Goal: Task Accomplishment & Management: Manage account settings

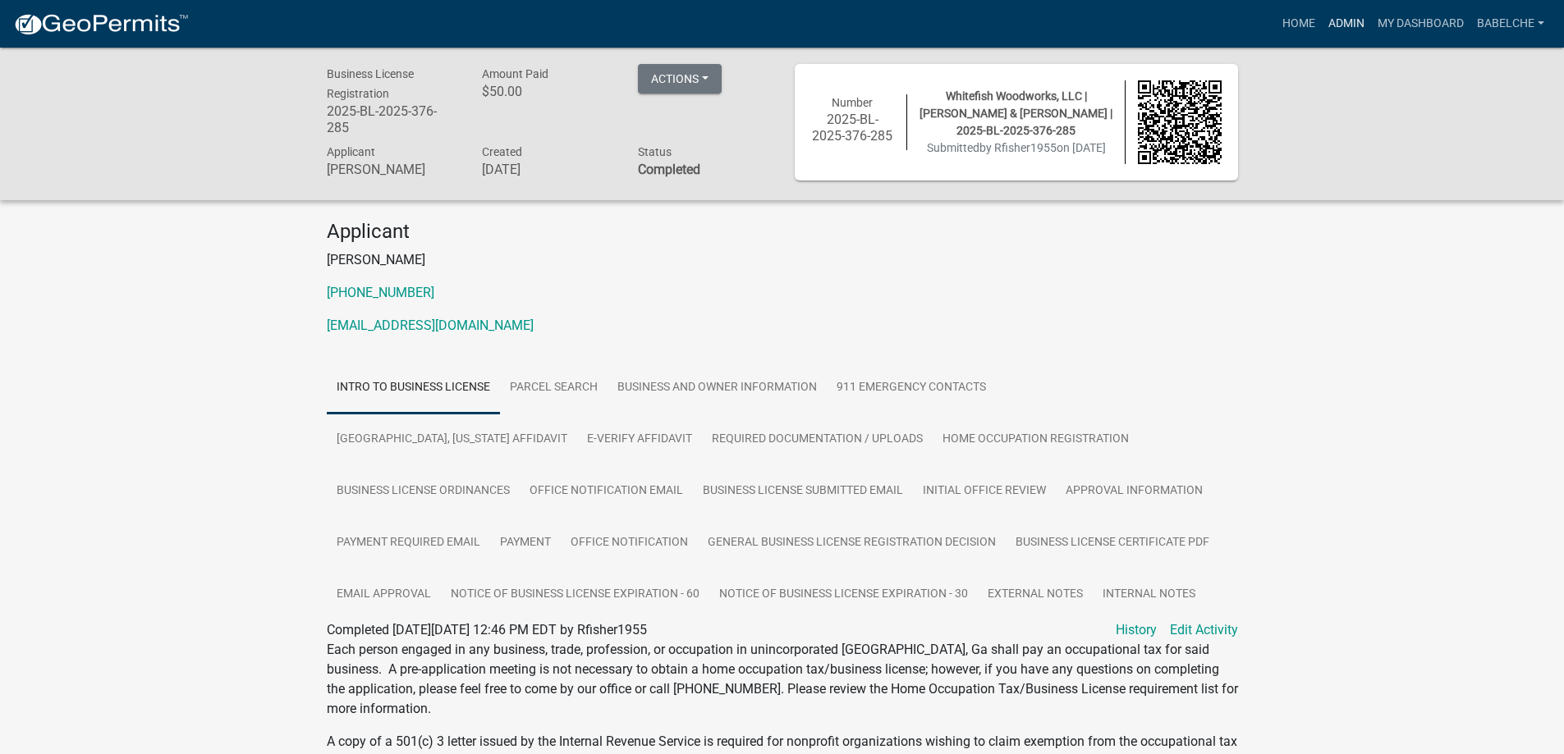
click at [1328, 20] on link "Admin" at bounding box center [1346, 23] width 49 height 31
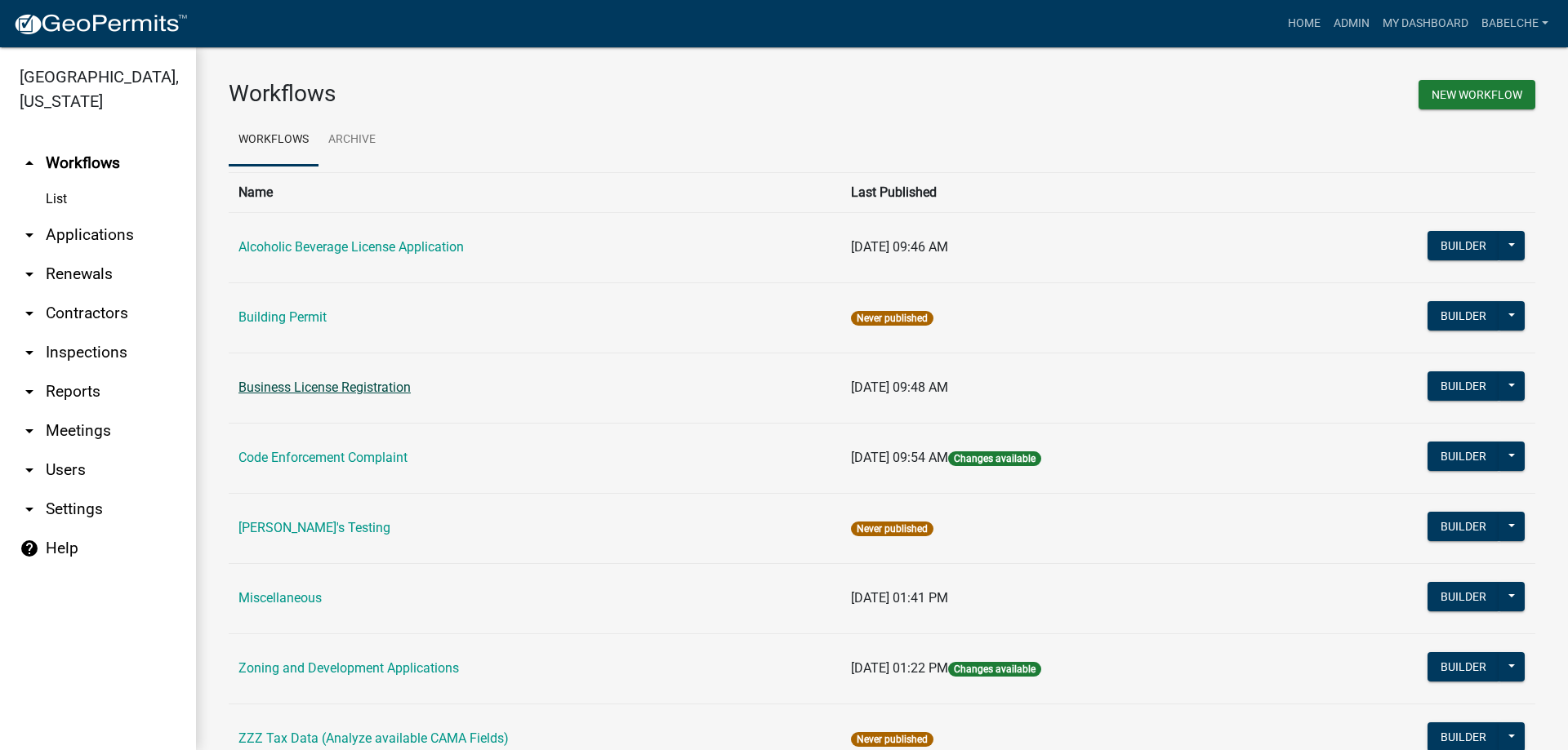
click at [261, 388] on link "Business License Registration" at bounding box center [324, 388] width 172 height 16
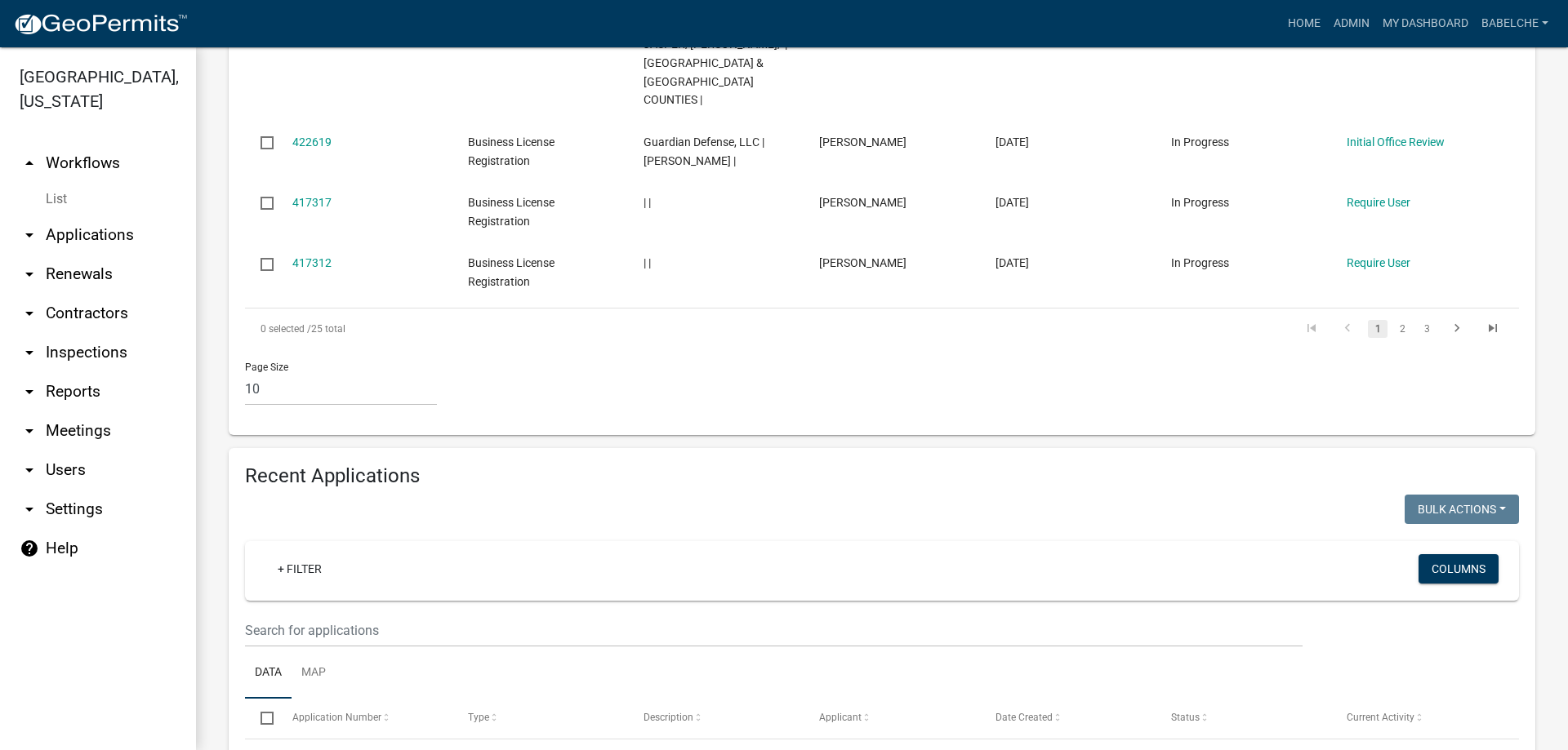
scroll to position [980, 0]
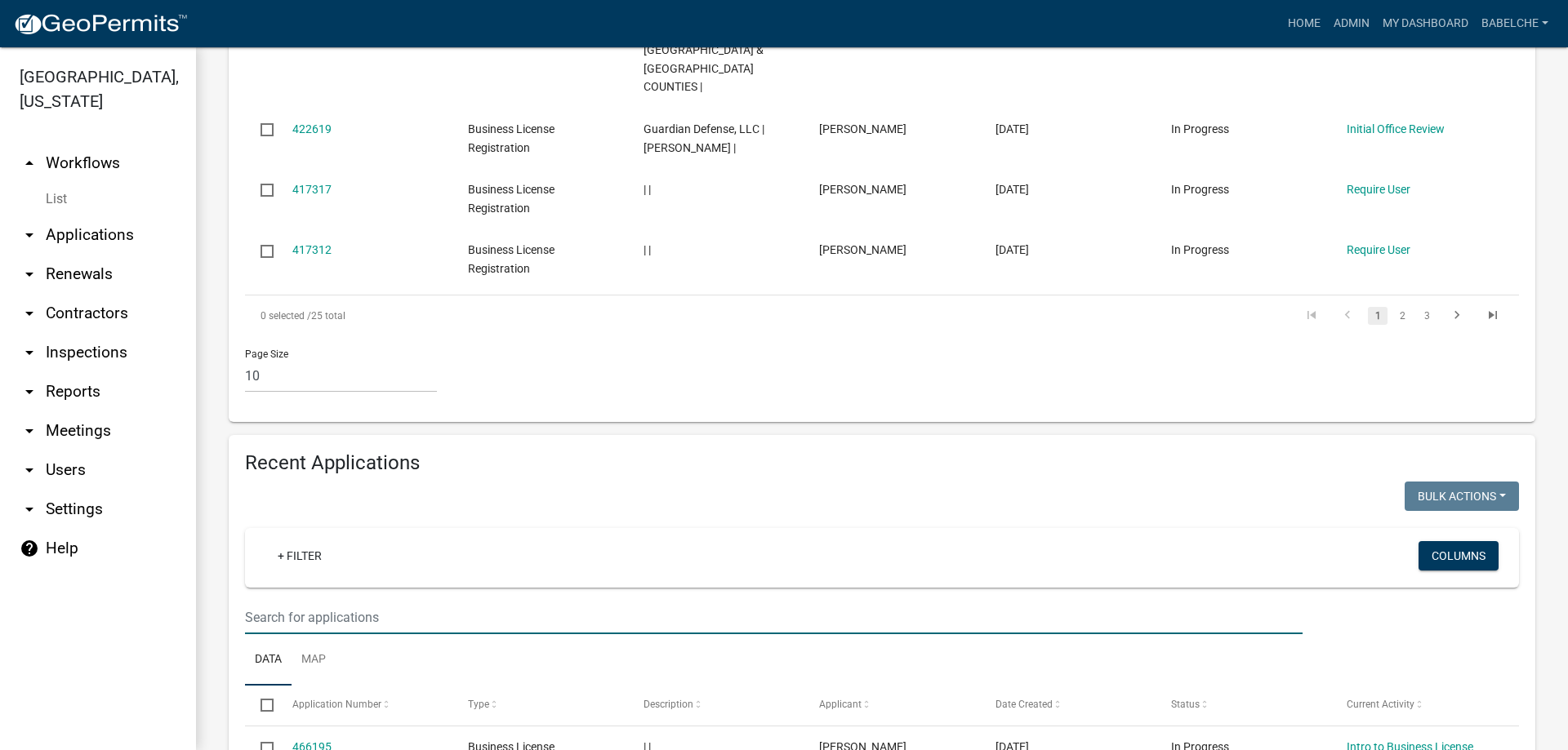
click at [335, 601] on input "text" at bounding box center [773, 618] width 1058 height 34
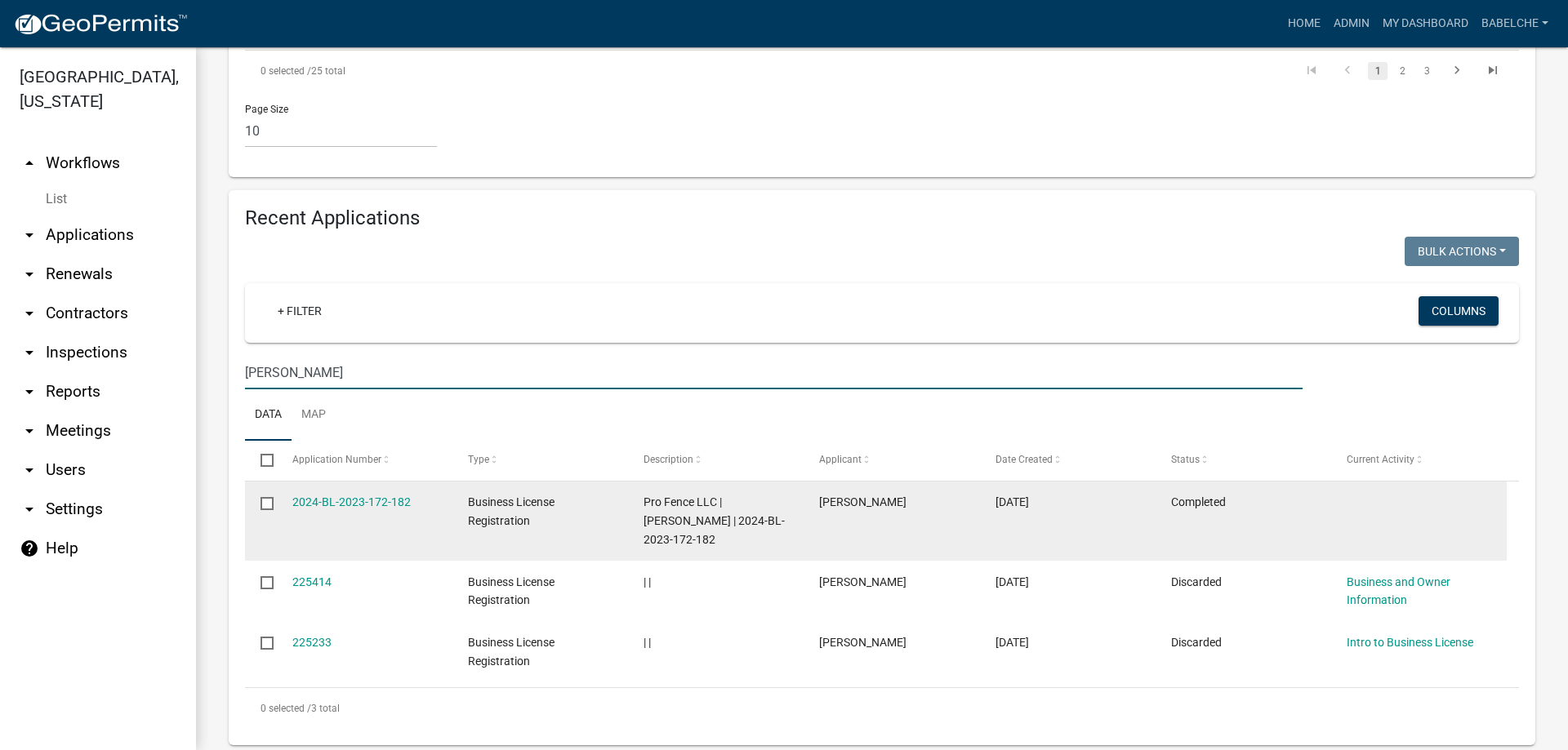
scroll to position [1306, 0]
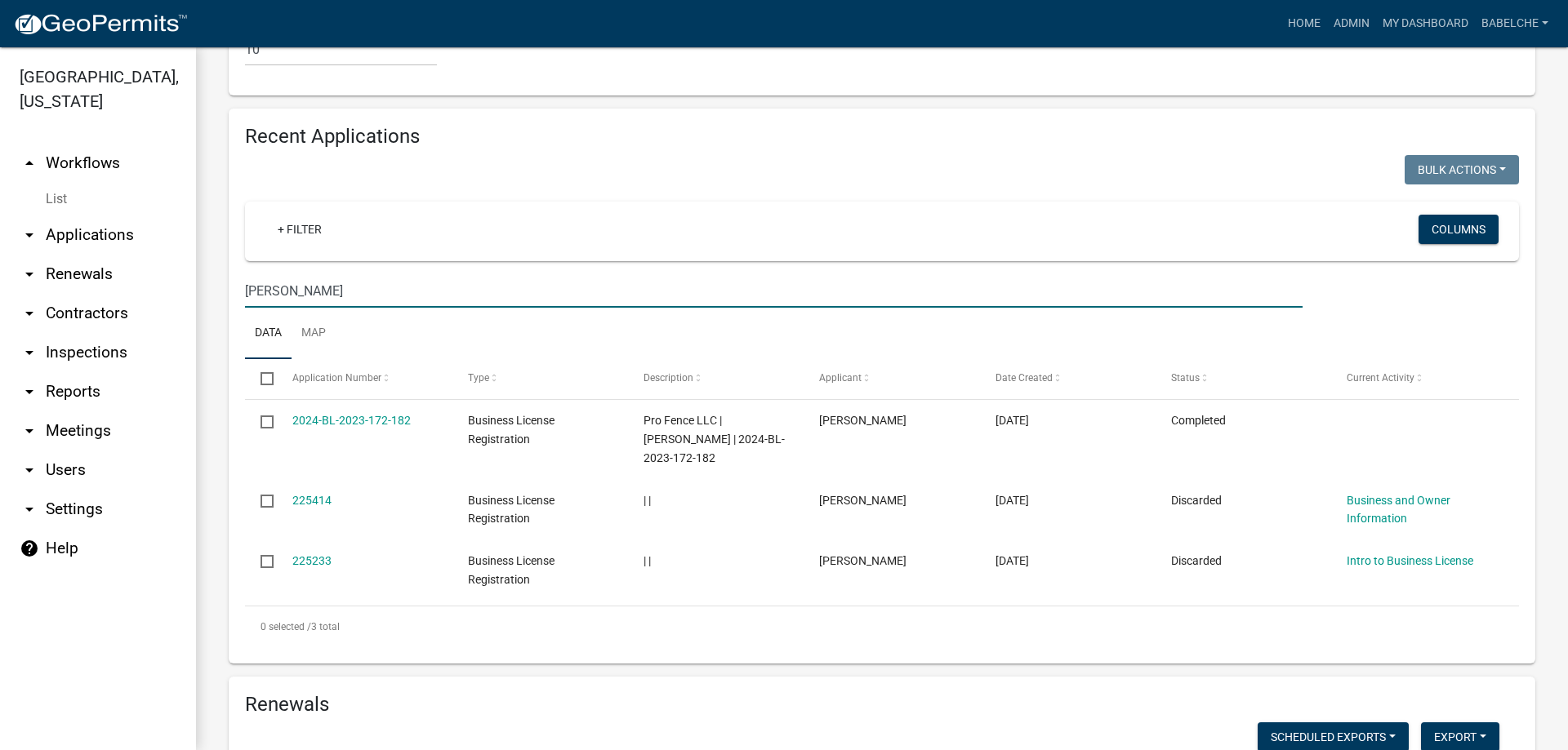
type input "[PERSON_NAME]"
